Goal: Find specific fact: Find specific page/section

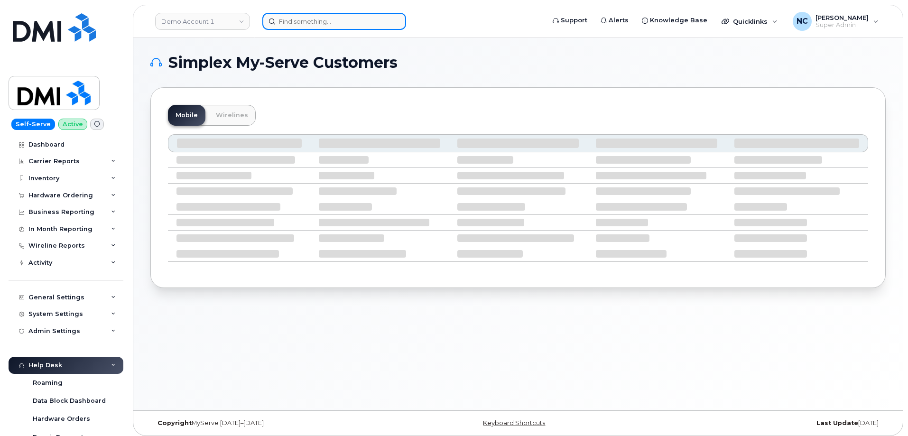
click at [349, 19] on input at bounding box center [334, 21] width 144 height 17
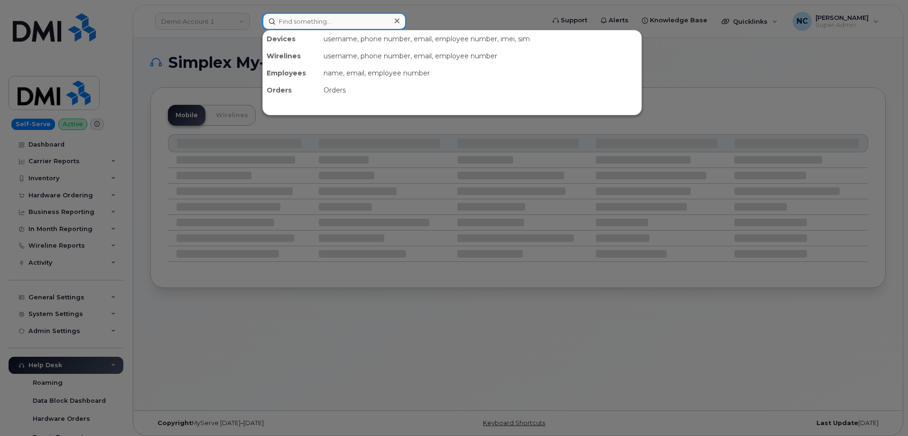
paste input "[PHONE_NUMBER]"
type input "[PHONE_NUMBER]"
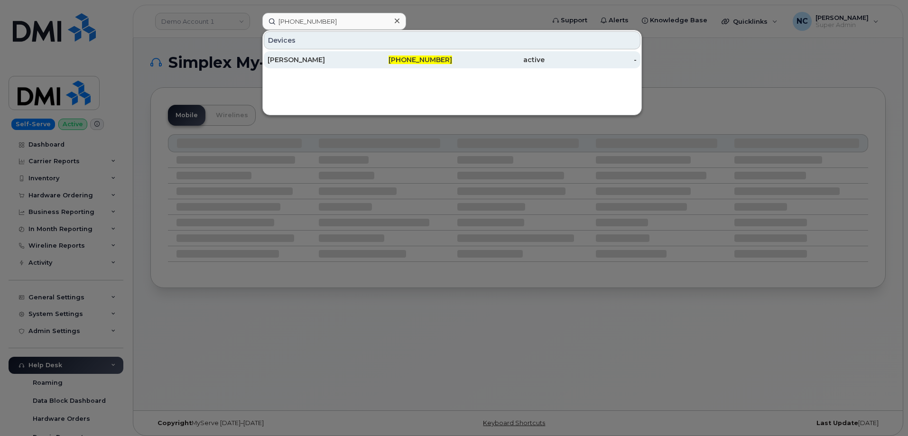
click at [323, 51] on link "[PERSON_NAME] [PHONE_NUMBER] active -" at bounding box center [452, 59] width 377 height 17
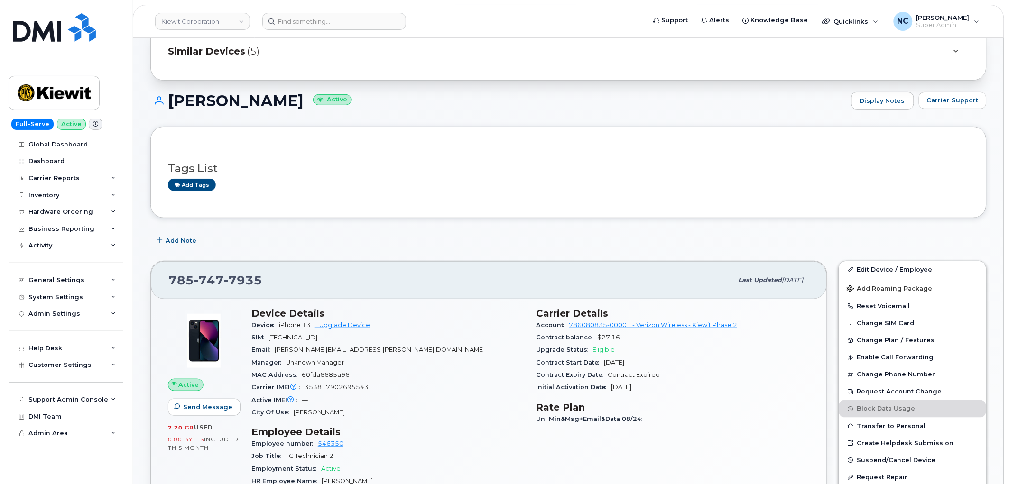
scroll to position [105, 0]
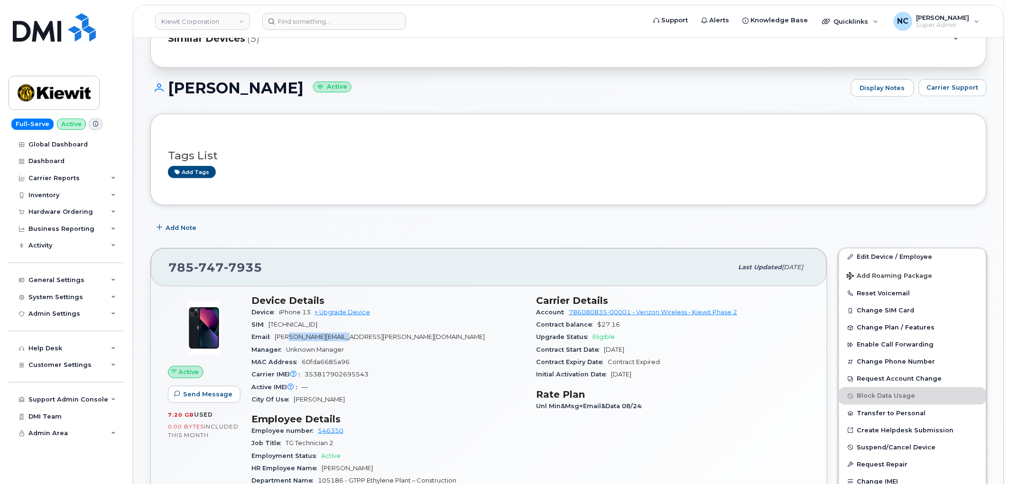
drag, startPoint x: 366, startPoint y: 335, endPoint x: 290, endPoint y: 325, distance: 76.6
click at [290, 333] on div "Email RILEY.NASH@TICUS.COM" at bounding box center [388, 337] width 274 height 12
click at [357, 334] on div "Email RILEY.NASH@TICUS.COM" at bounding box center [388, 337] width 274 height 12
click at [359, 334] on div "Email RILEY.NASH@TICUS.COM" at bounding box center [388, 337] width 274 height 12
drag, startPoint x: 359, startPoint y: 334, endPoint x: 286, endPoint y: 336, distance: 72.6
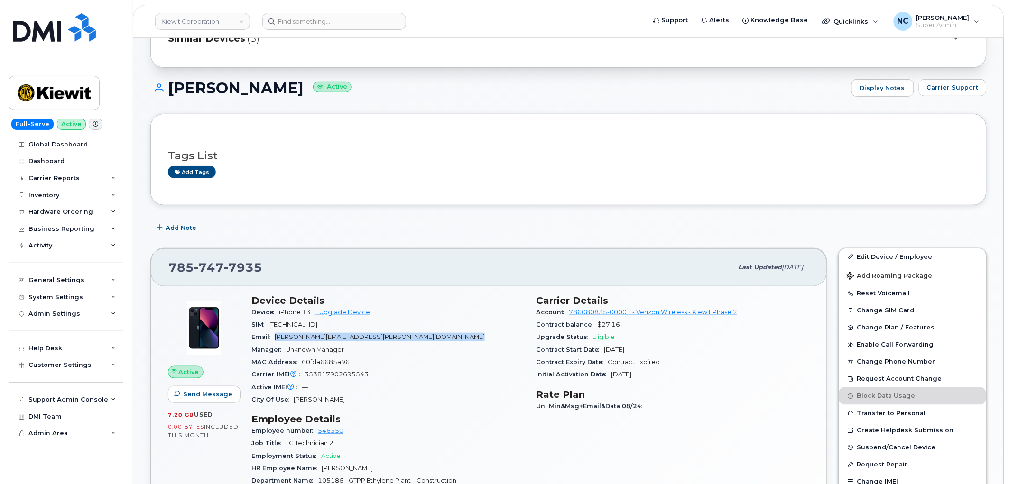
click at [286, 336] on div "Email RILEY.NASH@TICUS.COM" at bounding box center [388, 337] width 274 height 12
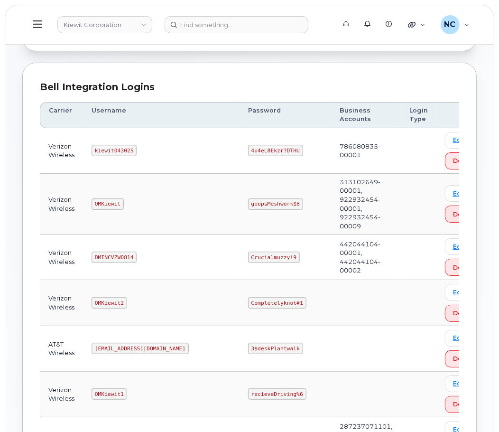
scroll to position [105, 0]
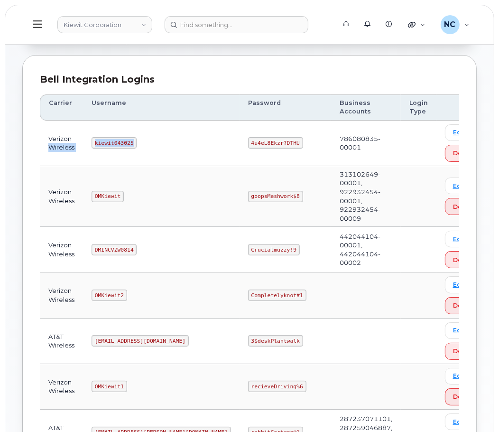
drag, startPoint x: 138, startPoint y: 141, endPoint x: 76, endPoint y: 138, distance: 61.8
click at [73, 142] on tr "Verizon Wireless kiewit043025 4u4eL8Ekzr?DTHU 786080835-00001 Edit Delete" at bounding box center [266, 144] width 452 height 46
copy tr "Wireless kiewit043025"
click at [164, 130] on td "kiewit043025" at bounding box center [161, 144] width 157 height 46
drag, startPoint x: 138, startPoint y: 140, endPoint x: 98, endPoint y: 136, distance: 40.1
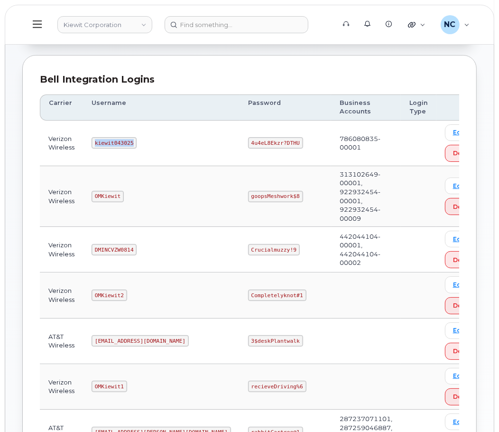
click at [95, 144] on td "kiewit043025" at bounding box center [161, 144] width 157 height 46
copy code "kiewit043025"
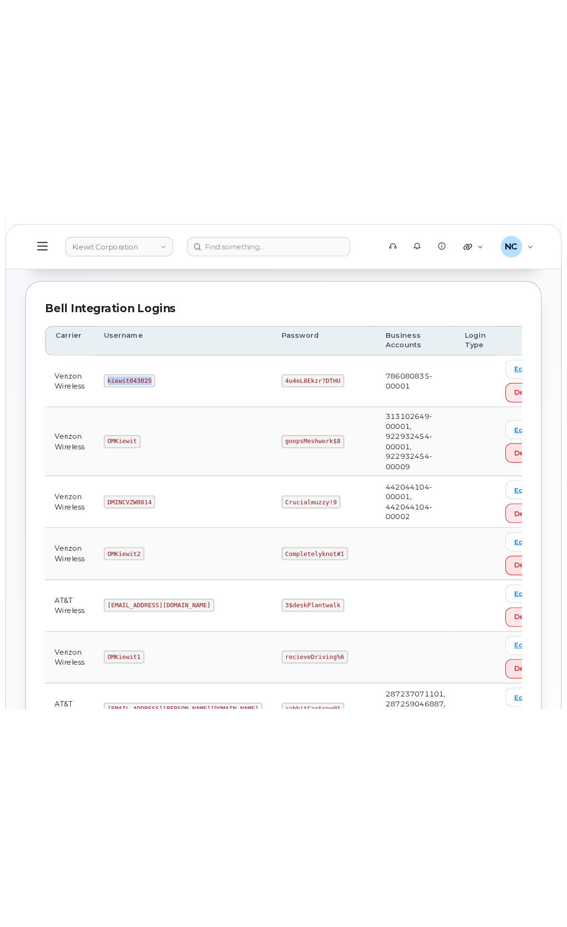
scroll to position [5, 0]
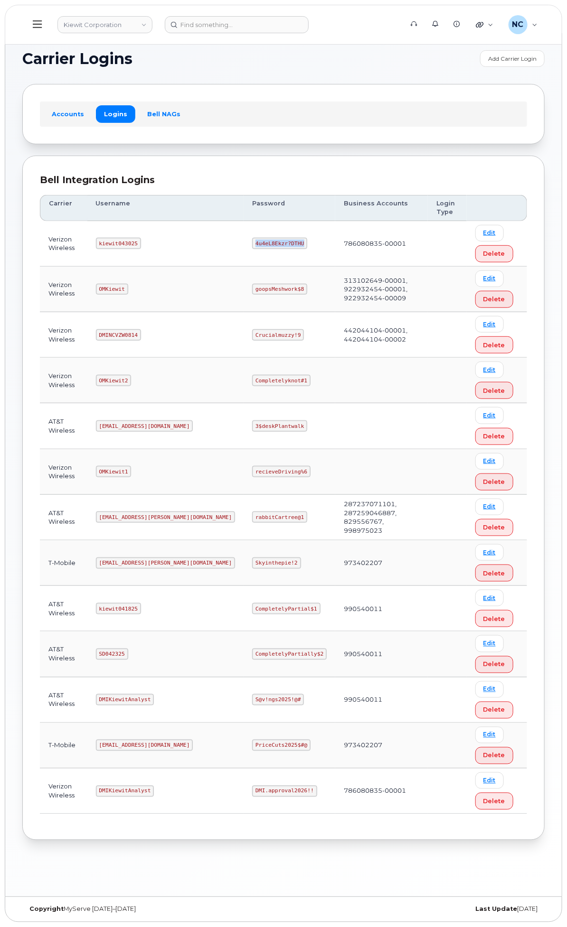
drag, startPoint x: 384, startPoint y: 250, endPoint x: 334, endPoint y: 238, distance: 52.0
click at [334, 238] on td "4u4eL8Ekzr?DTHU" at bounding box center [289, 244] width 92 height 46
copy code "4u4eL8Ekzr?DTHU"
